Goal: Task Accomplishment & Management: Complete application form

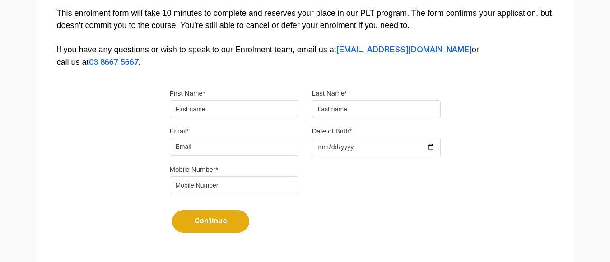
scroll to position [223, 0]
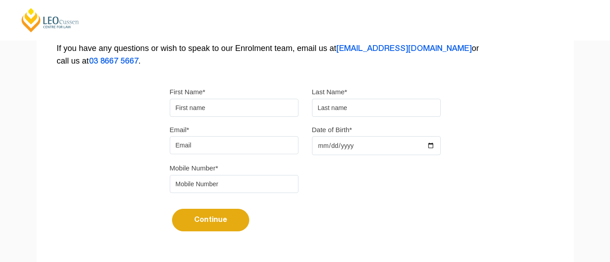
click at [209, 109] on input "First Name*" at bounding box center [234, 108] width 129 height 18
type input "a"
type input "[PERSON_NAME]"
click at [330, 105] on input "text" at bounding box center [376, 108] width 129 height 18
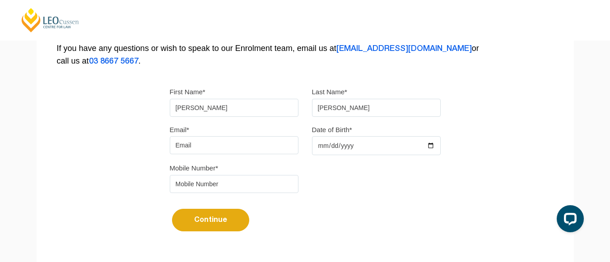
type input "[PERSON_NAME]"
click at [331, 147] on input "Date of Birth*" at bounding box center [376, 145] width 129 height 19
type input "1993-05-05"
click at [403, 214] on div "Continue It looks like you’ve previously started an application. You can pick u…" at bounding box center [305, 217] width 271 height 34
click at [202, 186] on input "tel" at bounding box center [234, 184] width 129 height 18
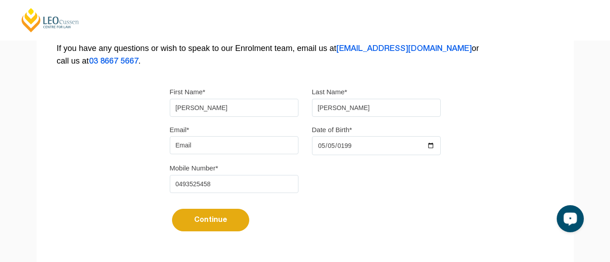
type input "0493525458"
click at [209, 146] on input "Email*" at bounding box center [234, 145] width 129 height 18
type input "reporter.ancillary@gmail.com"
drag, startPoint x: 259, startPoint y: 153, endPoint x: 120, endPoint y: 160, distance: 140.0
click at [120, 160] on div "Please note that your information is saved on our server as you enter it. Congr…" at bounding box center [305, 53] width 537 height 402
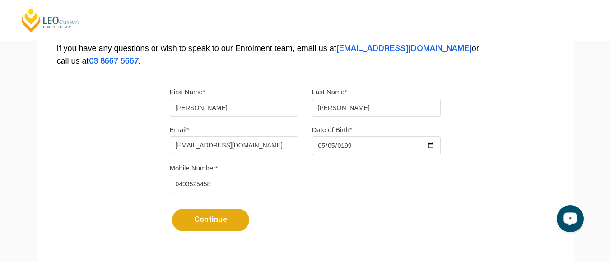
type input "reporter.ancillary@gmail.com"
click at [172, 209] on button "Continue" at bounding box center [210, 220] width 77 height 23
click at [222, 222] on button "Continue" at bounding box center [210, 220] width 77 height 23
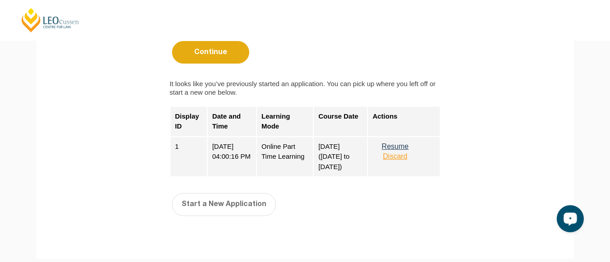
scroll to position [392, 0]
click at [403, 143] on button "Resume" at bounding box center [394, 146] width 45 height 8
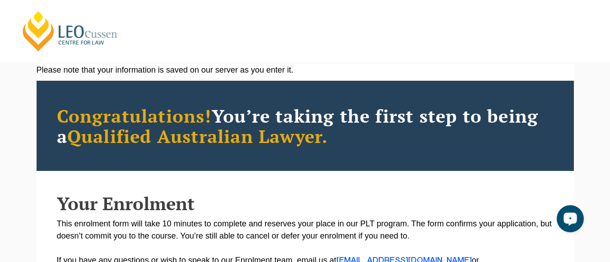
scroll to position [0, 0]
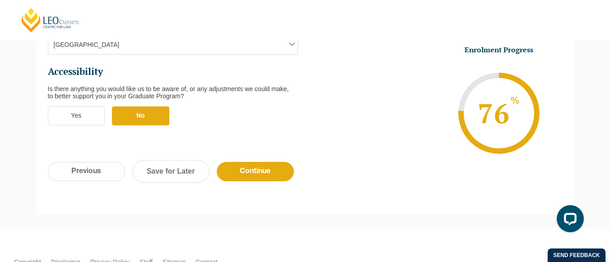
scroll to position [393, 0]
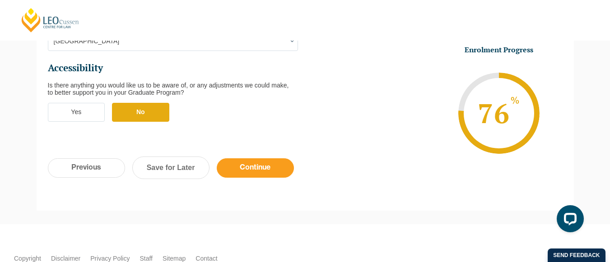
click at [265, 158] on input "Continue" at bounding box center [255, 167] width 77 height 19
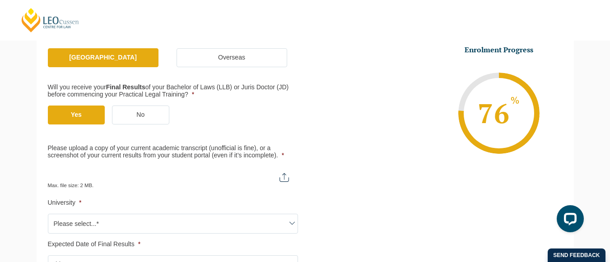
scroll to position [195, 0]
click at [284, 176] on input "Please upload a copy of your current academic transcript (unofficial is fine), …" at bounding box center [173, 173] width 250 height 15
type input "C:\fakepath\LLB (Hons) Academic Transcript ([DATE]).pdf"
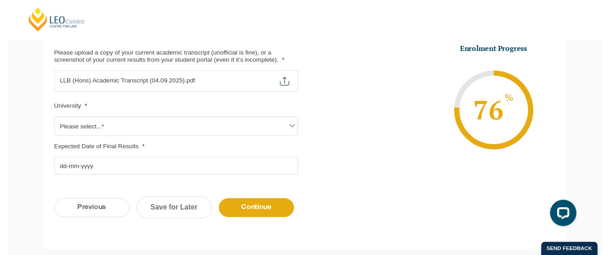
scroll to position [289, 0]
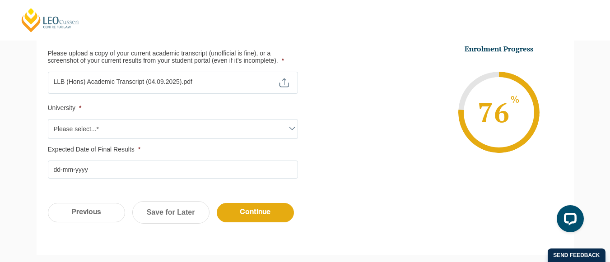
click at [289, 125] on span at bounding box center [292, 128] width 11 height 11
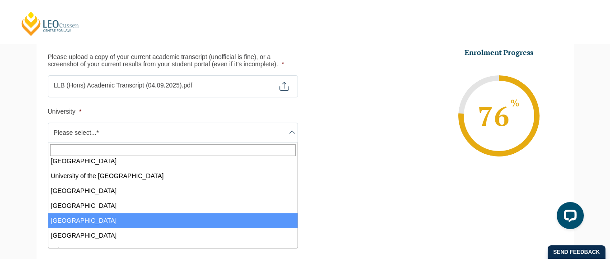
scroll to position [541, 0]
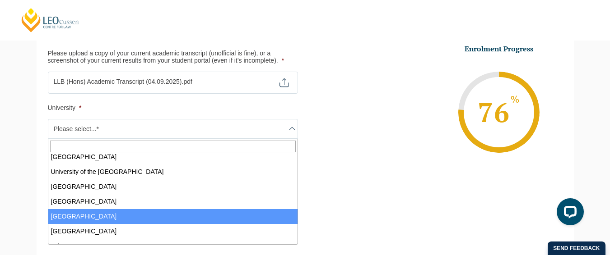
select select "[GEOGRAPHIC_DATA]"
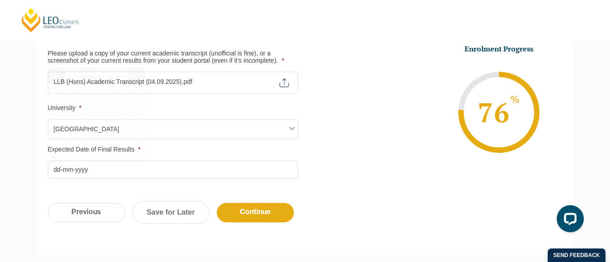
click at [107, 169] on input "Expected Date of Final Results *" at bounding box center [173, 170] width 250 height 18
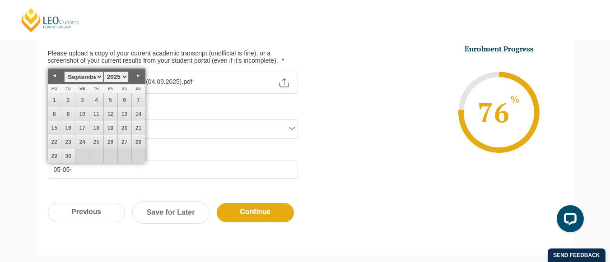
click at [135, 73] on link "Next" at bounding box center [139, 76] width 14 height 14
click at [50, 100] on link "1" at bounding box center [55, 100] width 14 height 14
type input "[DATE]"
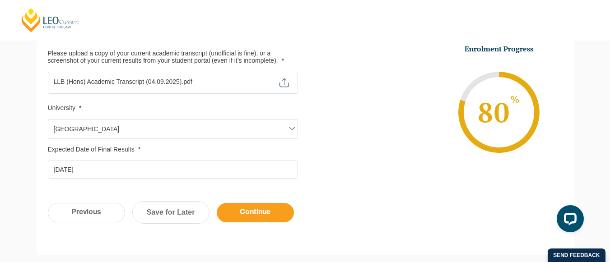
click at [253, 208] on input "Continue" at bounding box center [255, 212] width 77 height 19
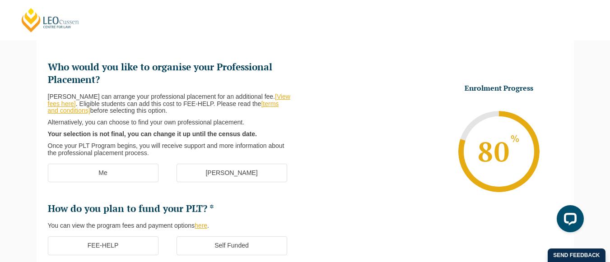
scroll to position [114, 0]
click at [111, 171] on label "Me" at bounding box center [103, 172] width 111 height 19
click at [0, 0] on input "Me" at bounding box center [0, 0] width 0 height 0
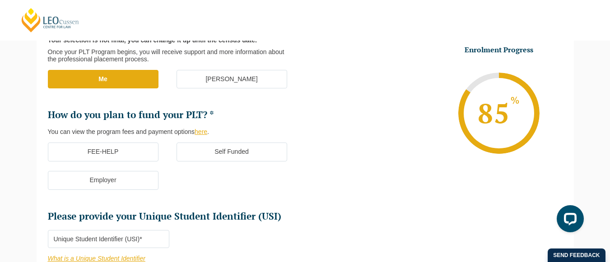
scroll to position [208, 0]
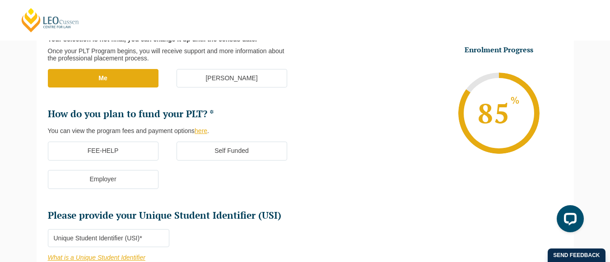
click at [129, 152] on label "FEE-HELP" at bounding box center [103, 151] width 111 height 19
click at [0, 0] on input "FEE-HELP" at bounding box center [0, 0] width 0 height 0
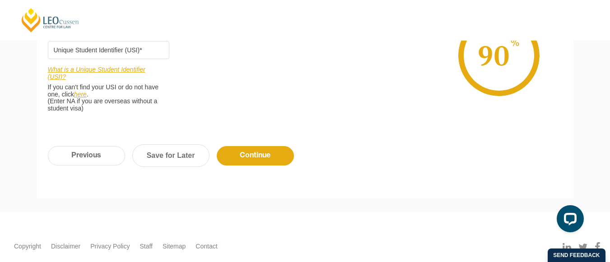
scroll to position [362, 0]
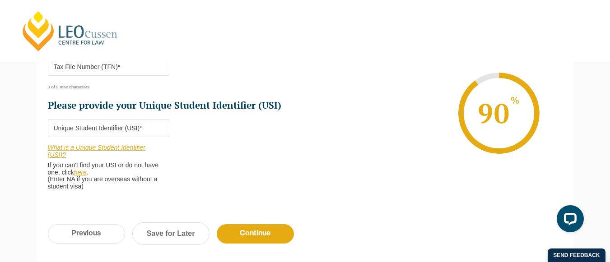
click at [351, 124] on li "Enrolment Progress 90 % Form Progress Download Course Guide [EMAIL_ADDRESS][DOM…" at bounding box center [433, 113] width 257 height 136
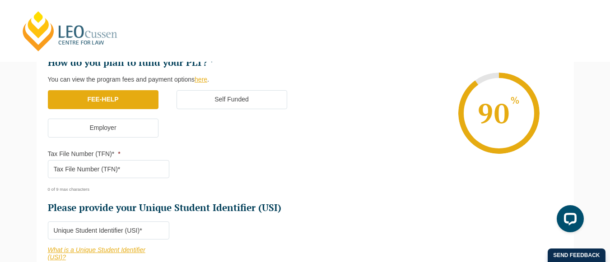
scroll to position [258, 0]
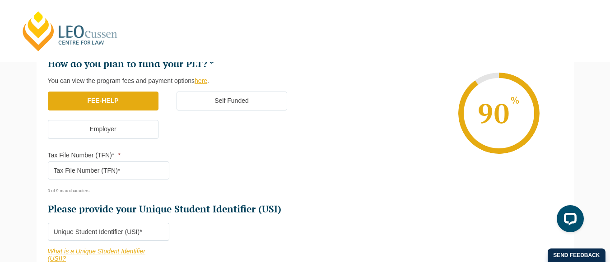
click at [114, 168] on input "Tax File Number (TFN)* *" at bounding box center [108, 171] width 121 height 18
type input "3"
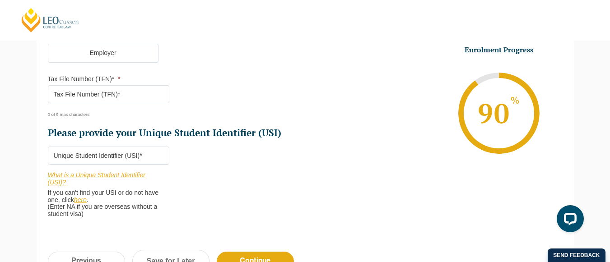
scroll to position [335, 0]
click at [102, 157] on input "Please provide your Unique Student Identifier (USI) *" at bounding box center [108, 155] width 121 height 18
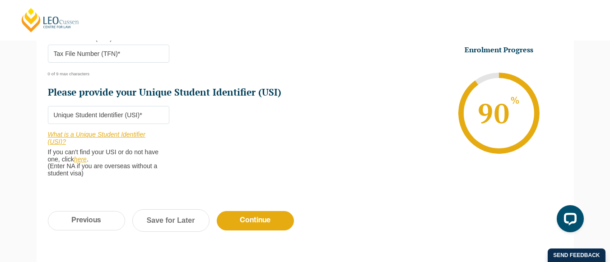
scroll to position [374, 0]
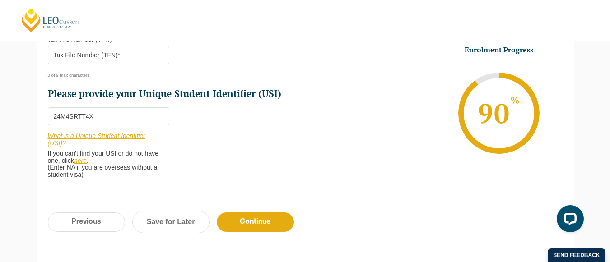
type input "24M4SRTT4X"
click at [92, 54] on input "Tax File Number (TFN)* *" at bounding box center [108, 55] width 121 height 18
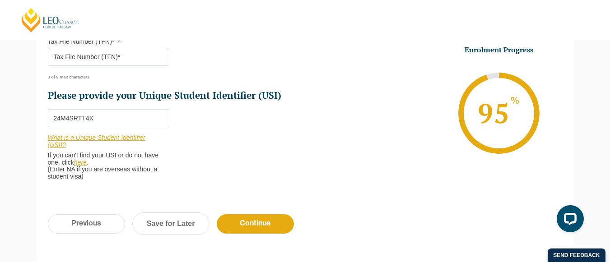
scroll to position [371, 0]
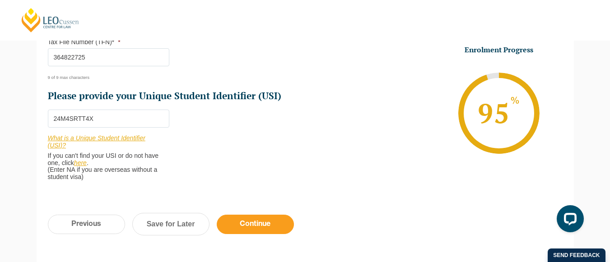
type input "364822725"
click at [272, 217] on input "Continue" at bounding box center [255, 224] width 77 height 19
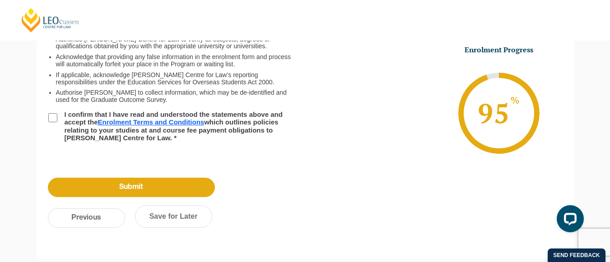
scroll to position [177, 0]
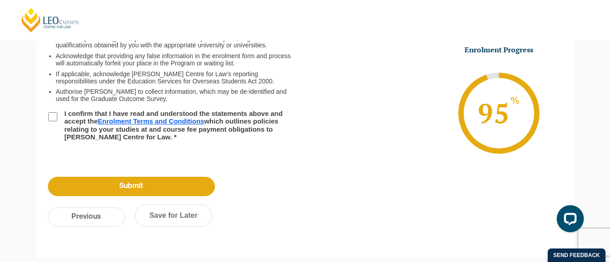
click at [54, 116] on input "I confirm that I have read and understood the statements above and accept the E…" at bounding box center [52, 116] width 9 height 9
checkbox input "true"
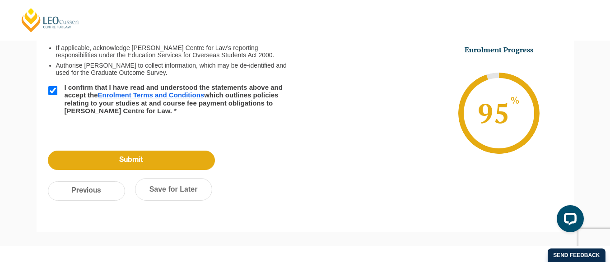
scroll to position [204, 0]
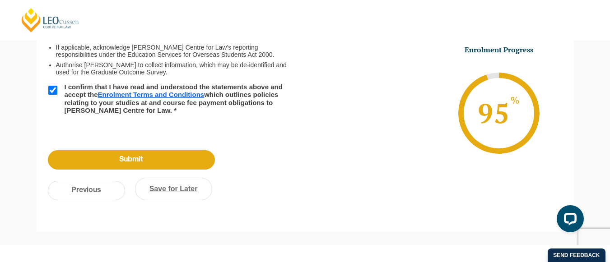
click at [183, 187] on link "Save for Later" at bounding box center [173, 189] width 77 height 23
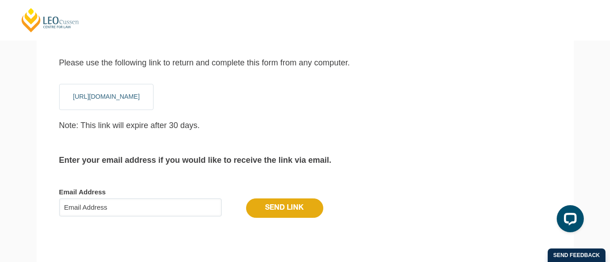
scroll to position [99, 0]
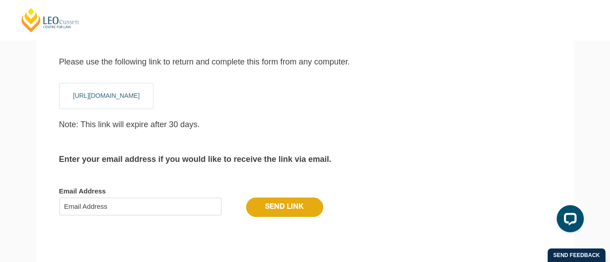
click at [140, 96] on link "[URL][DOMAIN_NAME]" at bounding box center [106, 95] width 67 height 7
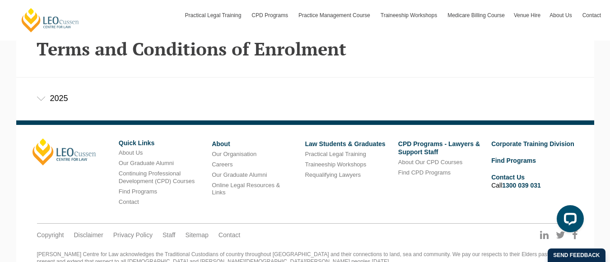
scroll to position [234, 0]
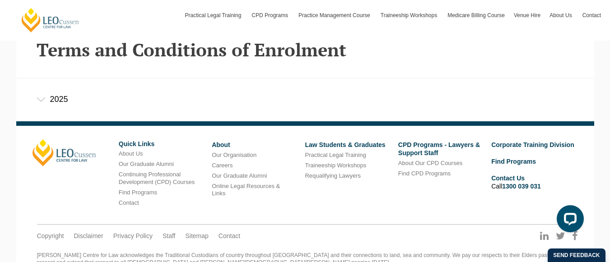
click at [40, 100] on icon at bounding box center [41, 99] width 9 height 5
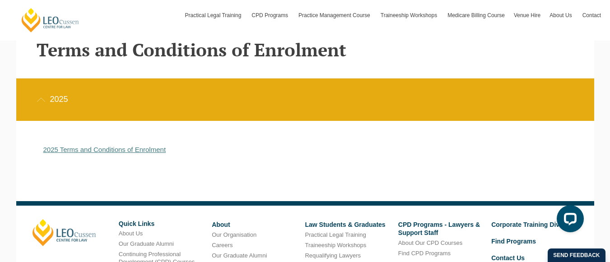
click at [105, 153] on link "2025 Terms and Conditions of Enrolment" at bounding box center [104, 150] width 123 height 8
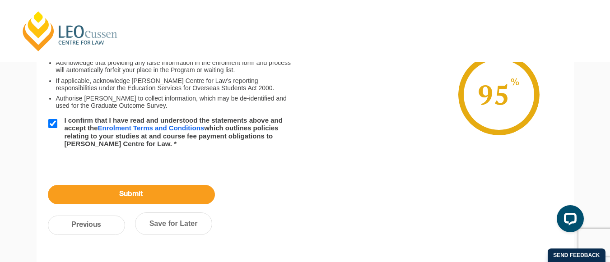
click at [135, 192] on input "Submit" at bounding box center [131, 194] width 167 height 19
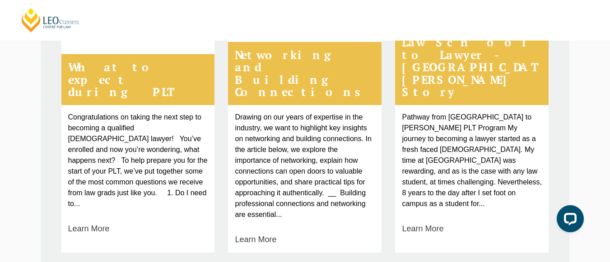
scroll to position [456, 0]
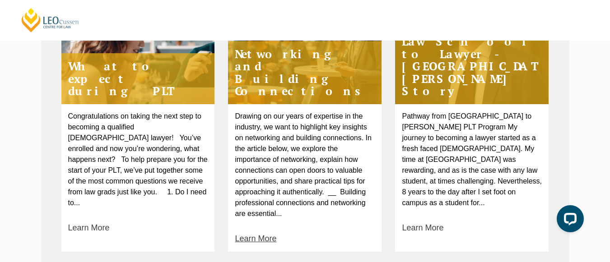
click at [240, 243] on link "Learn More" at bounding box center [256, 239] width 42 height 12
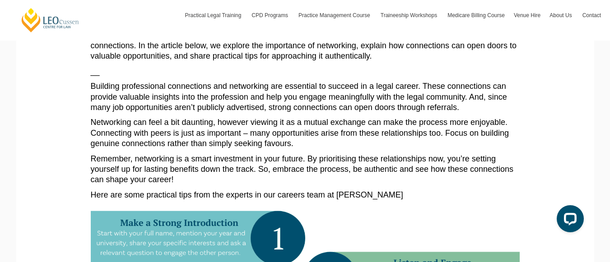
scroll to position [157, 0]
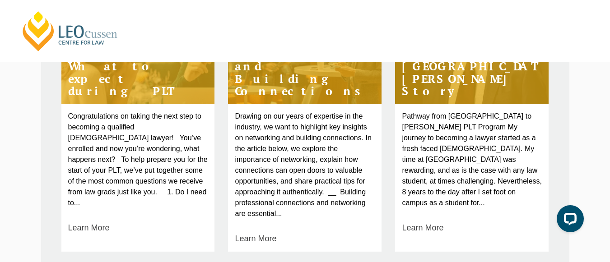
click at [137, 76] on h4 "What to expect during PLT" at bounding box center [137, 78] width 153 height 51
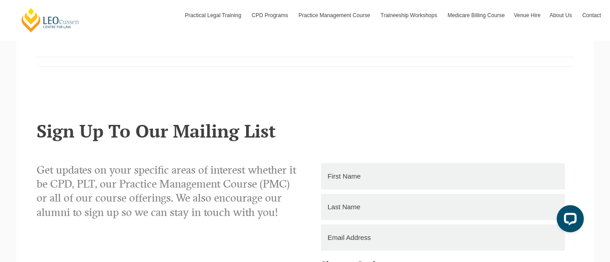
scroll to position [893, 0]
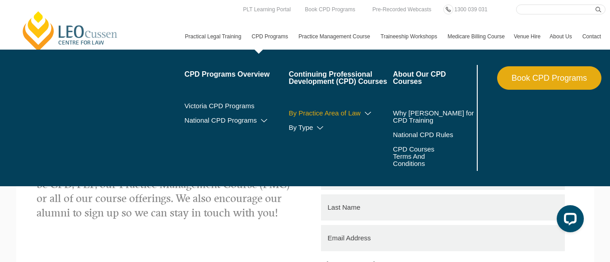
click at [363, 117] on icon at bounding box center [367, 114] width 9 height 6
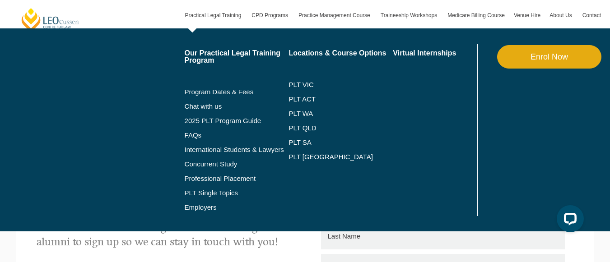
scroll to position [856, 0]
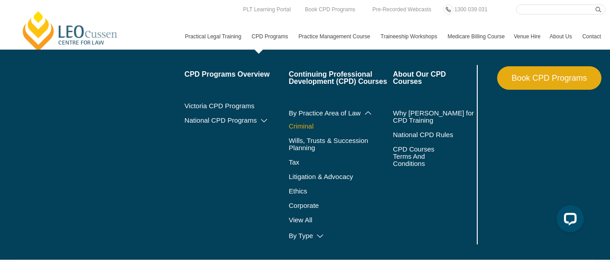
click at [288, 130] on link "Criminal" at bounding box center [340, 126] width 104 height 7
click at [288, 224] on link "View All" at bounding box center [340, 220] width 104 height 7
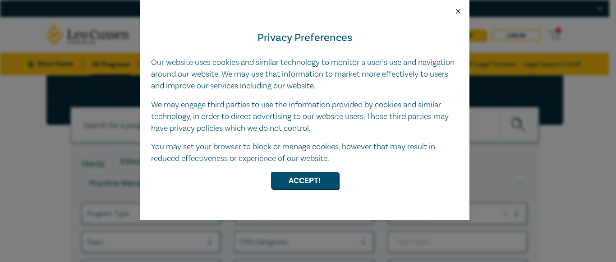
click at [460, 9] on button "Close" at bounding box center [458, 11] width 8 height 8
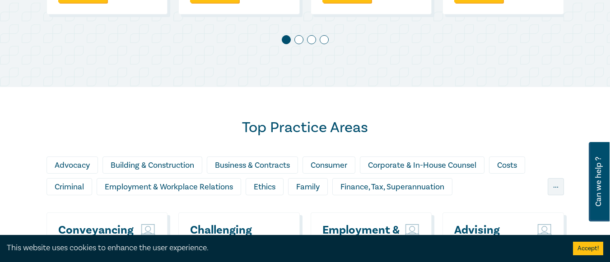
scroll to position [671, 0]
